Goal: Task Accomplishment & Management: Manage account settings

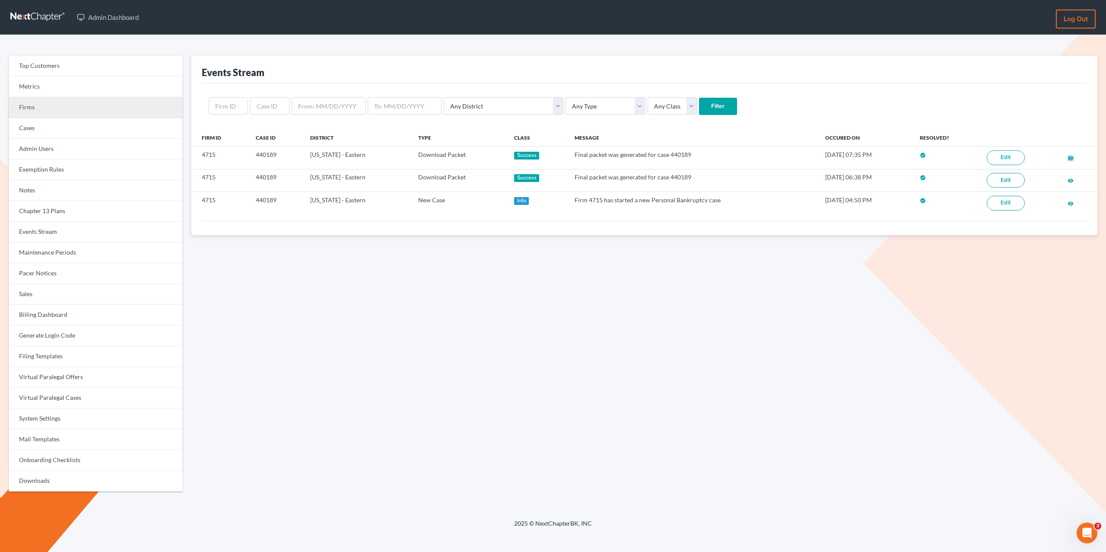
click at [32, 105] on link "Firms" at bounding box center [96, 107] width 174 height 21
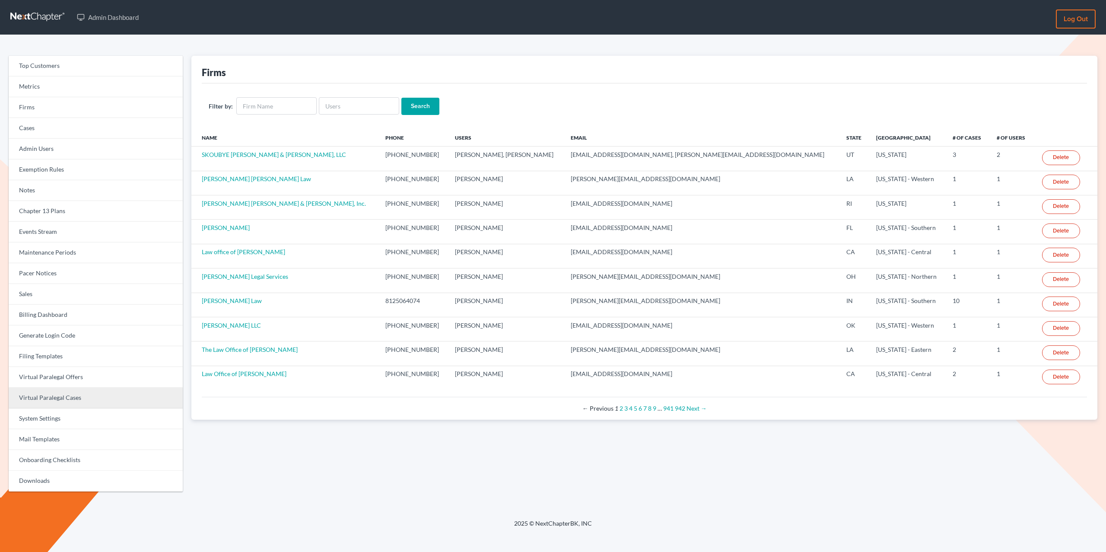
click at [60, 397] on link "Virtual Paralegal Cases" at bounding box center [96, 398] width 174 height 21
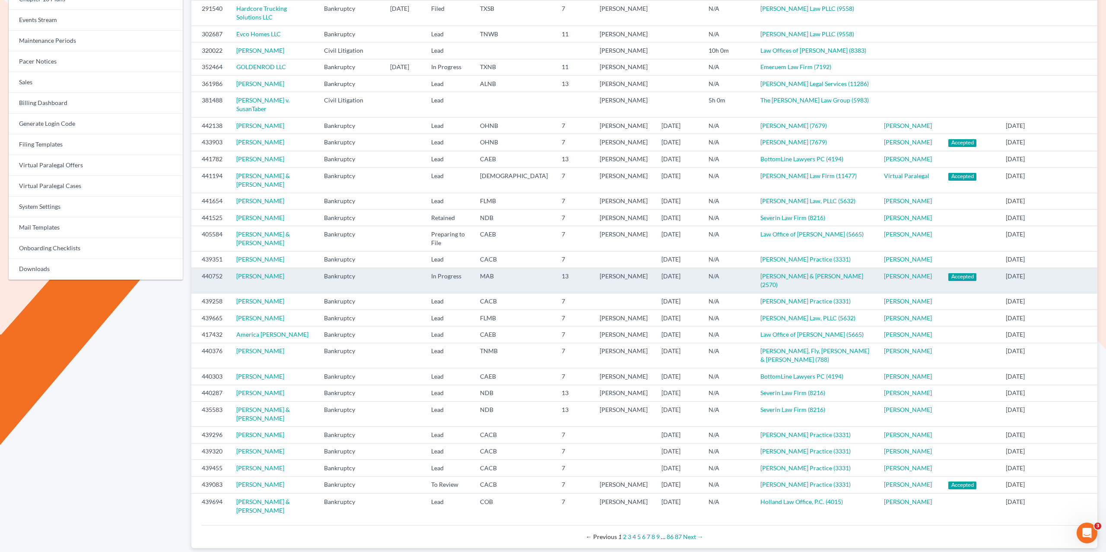
scroll to position [316, 0]
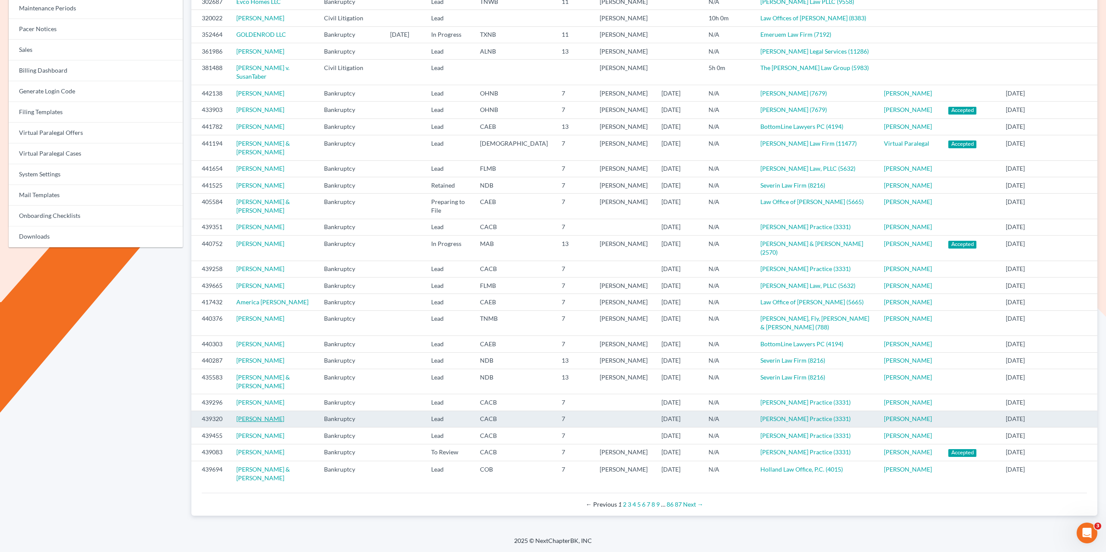
click at [275, 415] on link "[PERSON_NAME]" at bounding box center [260, 418] width 48 height 7
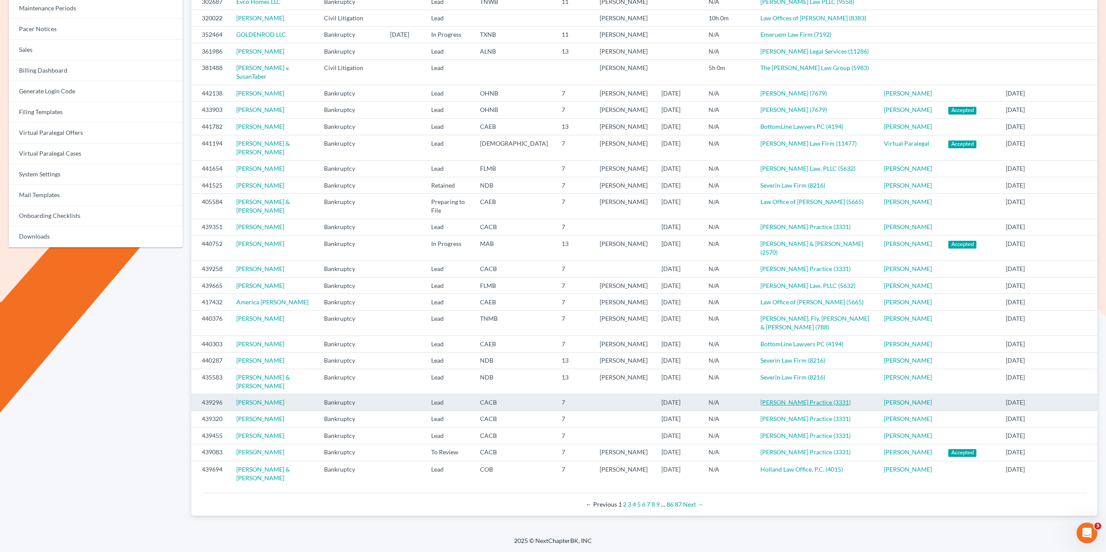
click at [787, 398] on link "[PERSON_NAME] Practice (3331)" at bounding box center [805, 401] width 90 height 7
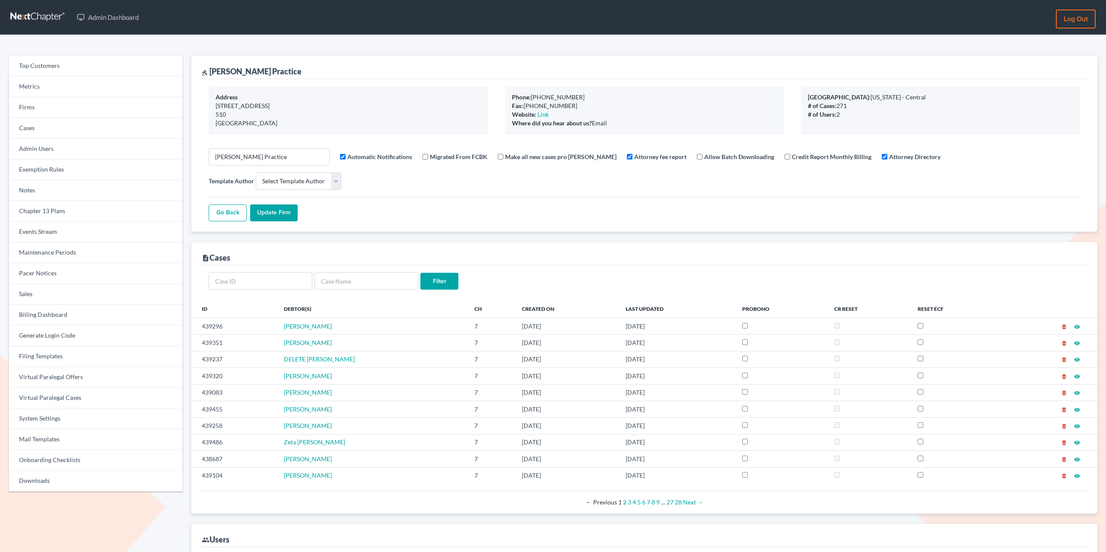
select select
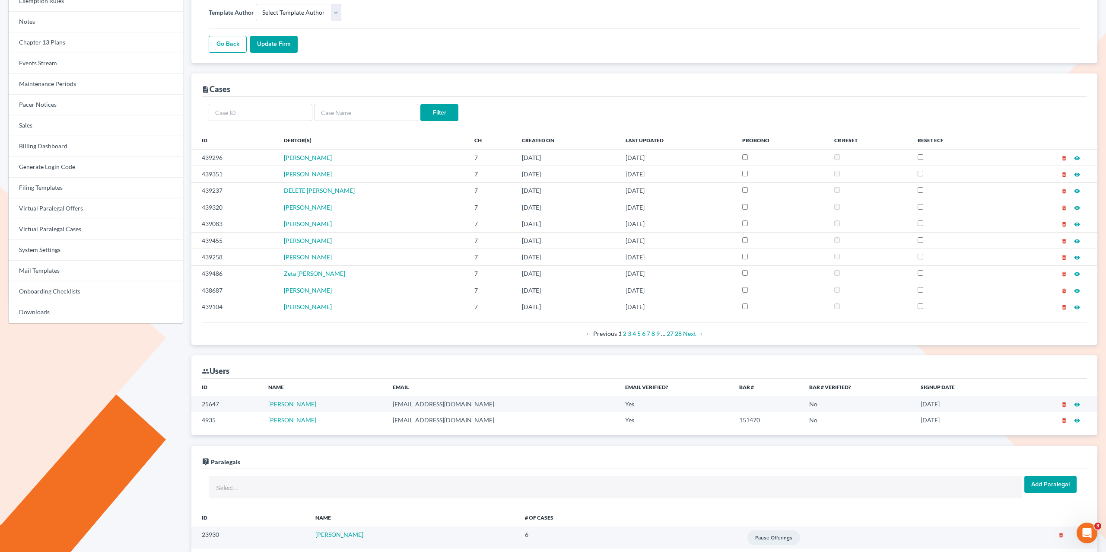
scroll to position [118, 0]
